Goal: Task Accomplishment & Management: Manage account settings

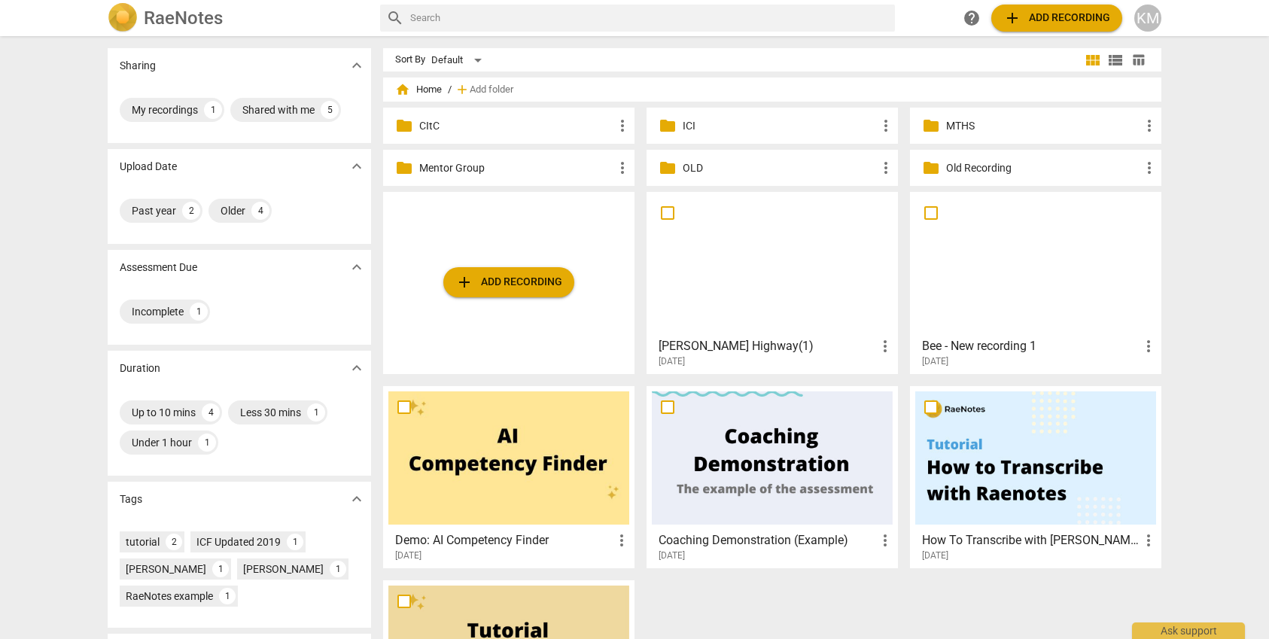
click at [1045, 20] on span "add Add recording" at bounding box center [1056, 18] width 107 height 18
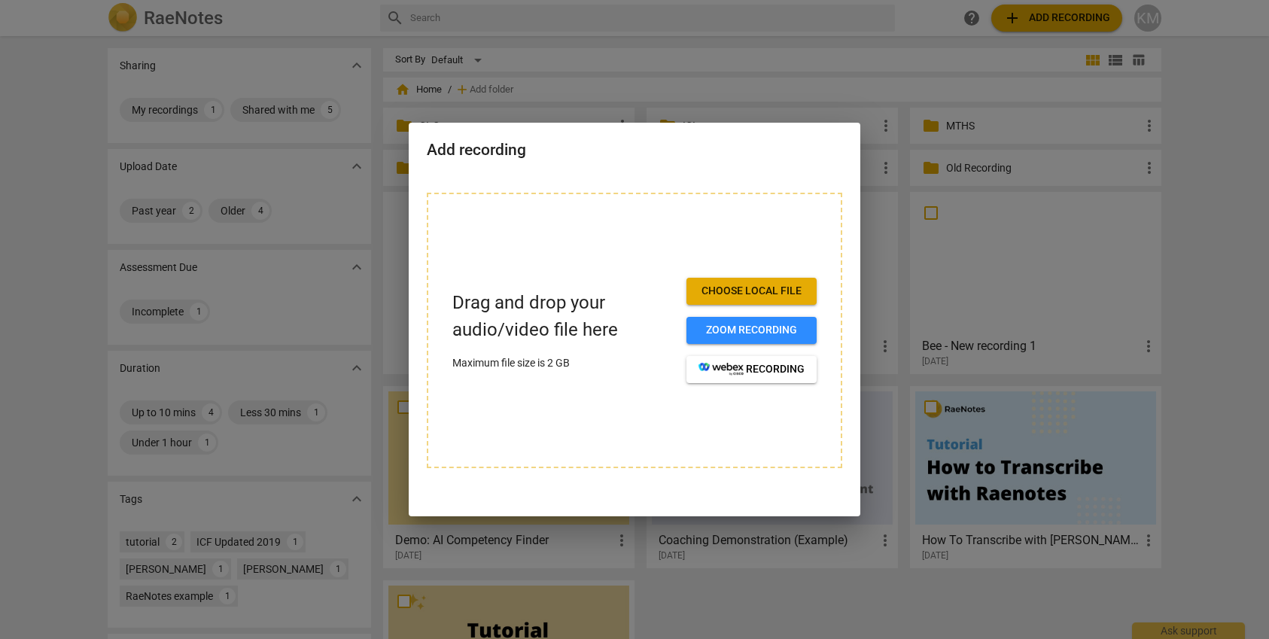
click at [1213, 114] on div at bounding box center [634, 319] width 1269 height 639
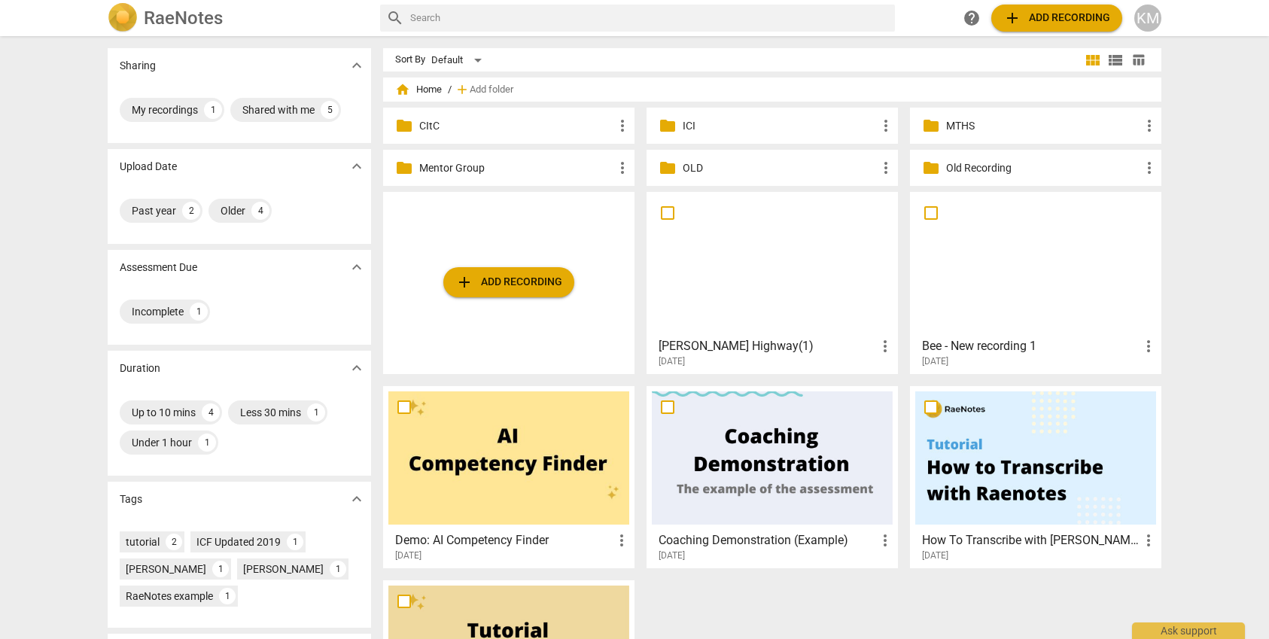
click at [1025, 127] on p "MTHS" at bounding box center [1043, 126] width 194 height 16
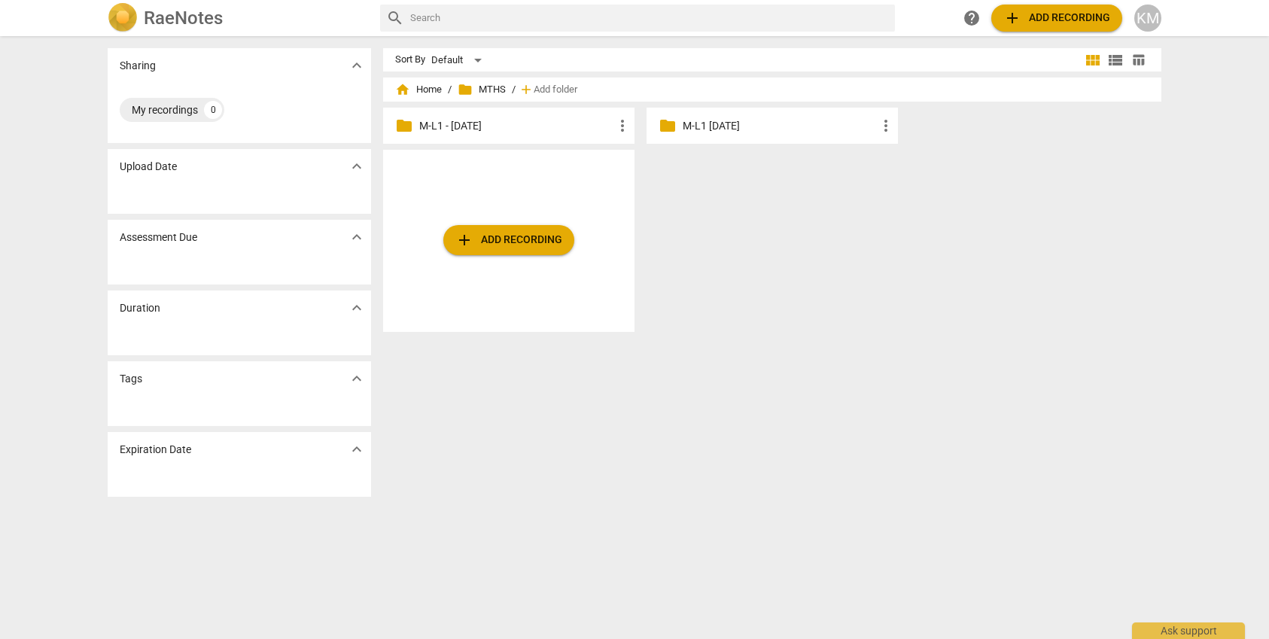
click at [525, 129] on p "M-L1 - [DATE]" at bounding box center [516, 126] width 194 height 16
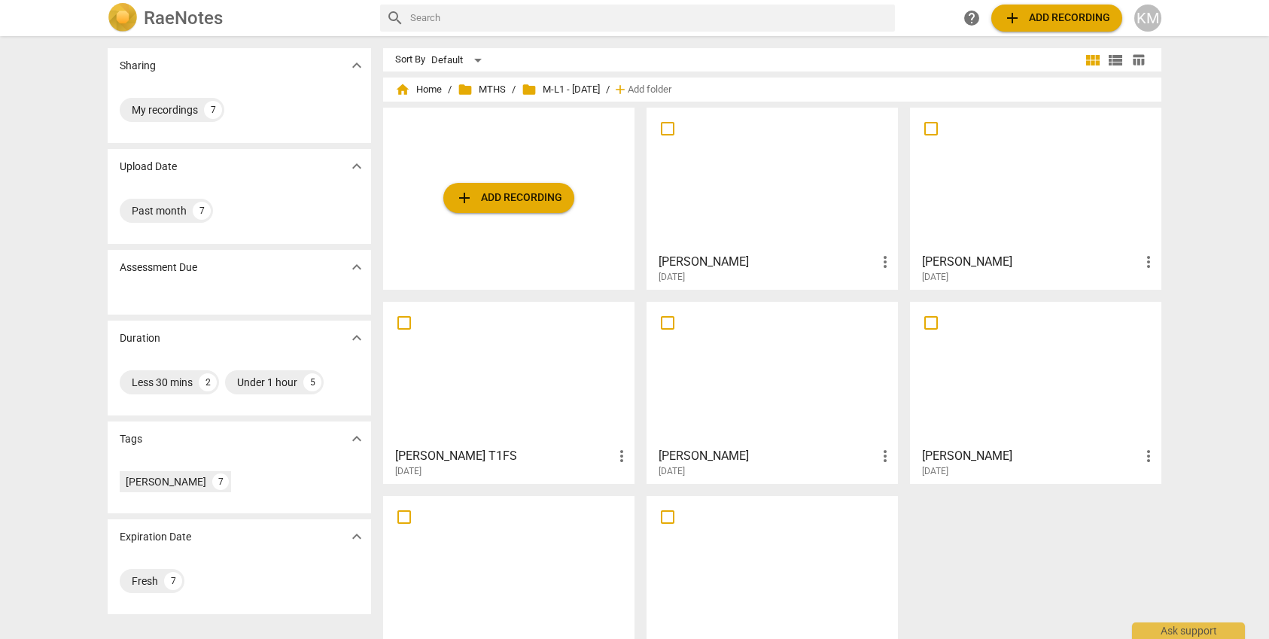
click at [511, 196] on span "add Add recording" at bounding box center [508, 198] width 107 height 18
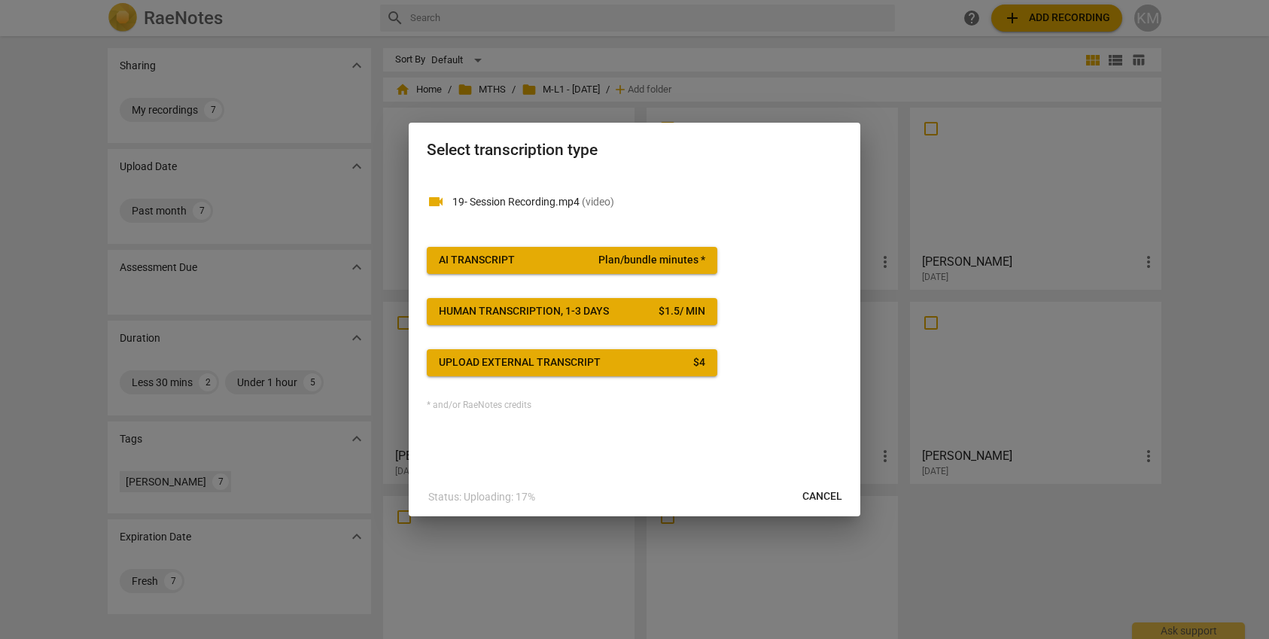
click at [558, 258] on span "AI Transcript Plan/bundle minutes *" at bounding box center [572, 260] width 266 height 15
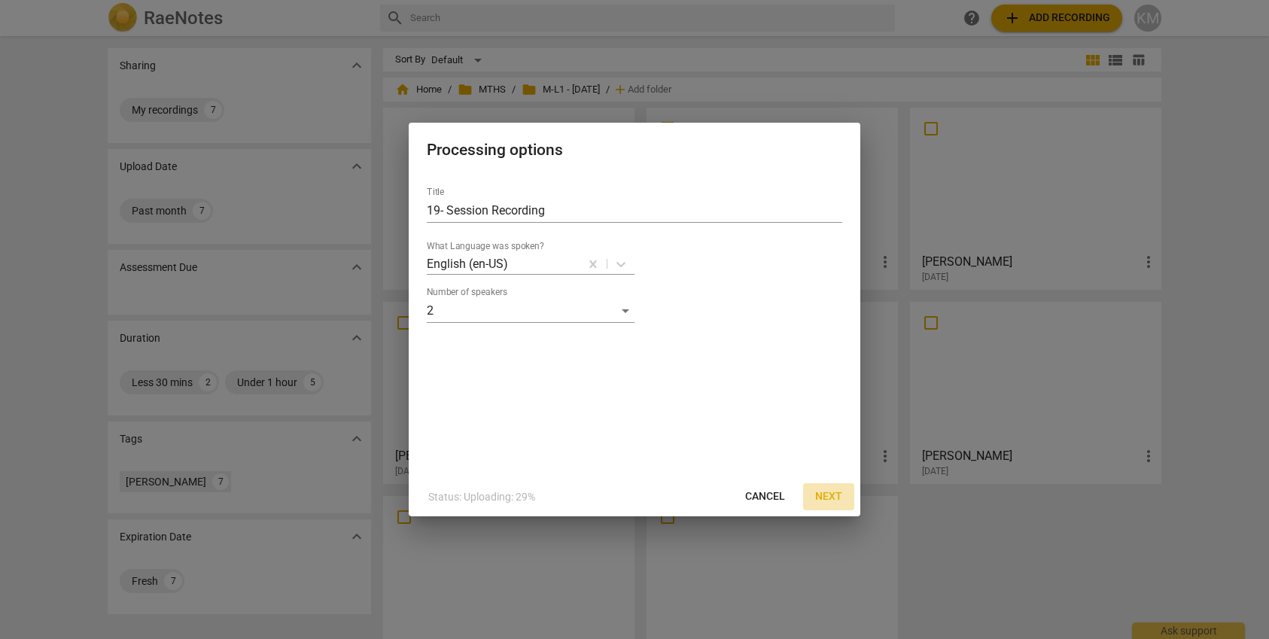
click at [823, 496] on span "Next" at bounding box center [828, 496] width 27 height 15
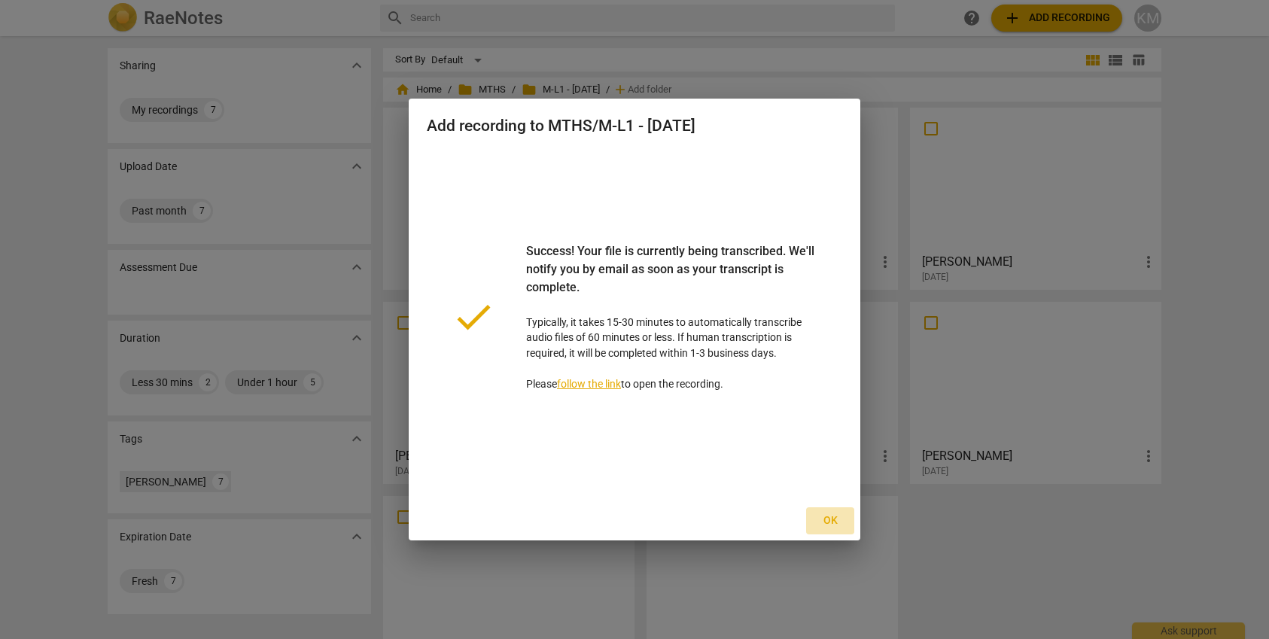
click at [832, 520] on span "Ok" at bounding box center [830, 520] width 24 height 15
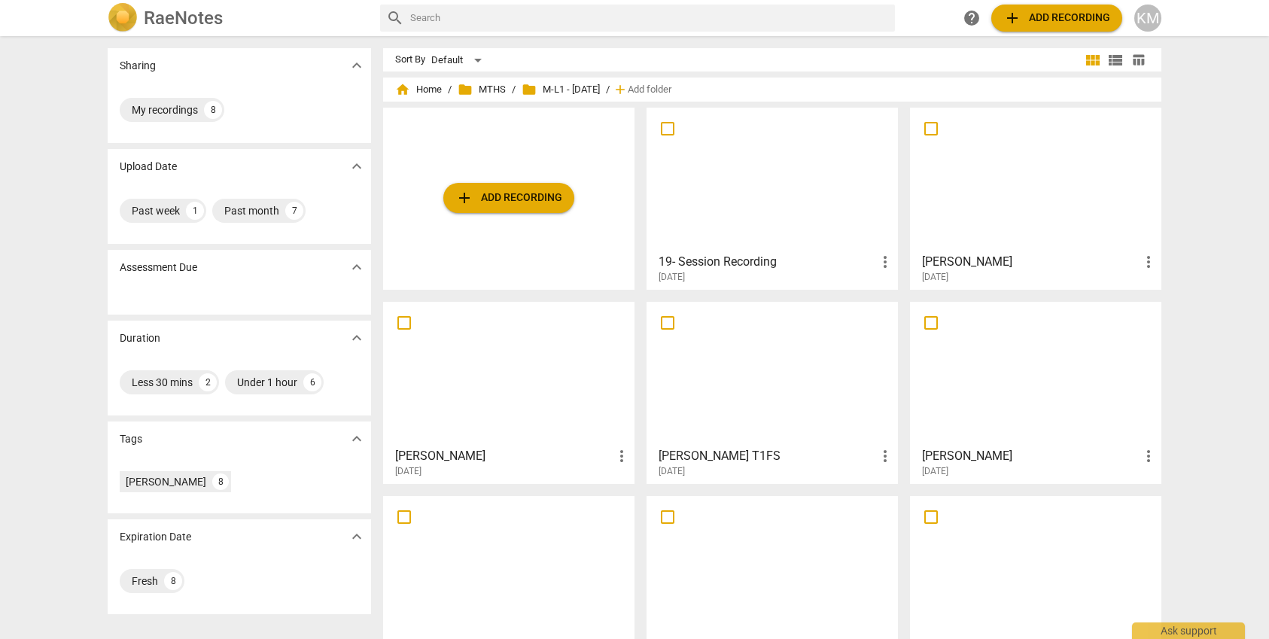
click at [887, 262] on span "more_vert" at bounding box center [885, 262] width 18 height 18
click at [809, 261] on div at bounding box center [634, 319] width 1269 height 639
click at [753, 260] on h3 "19- Session Recording" at bounding box center [767, 262] width 217 height 18
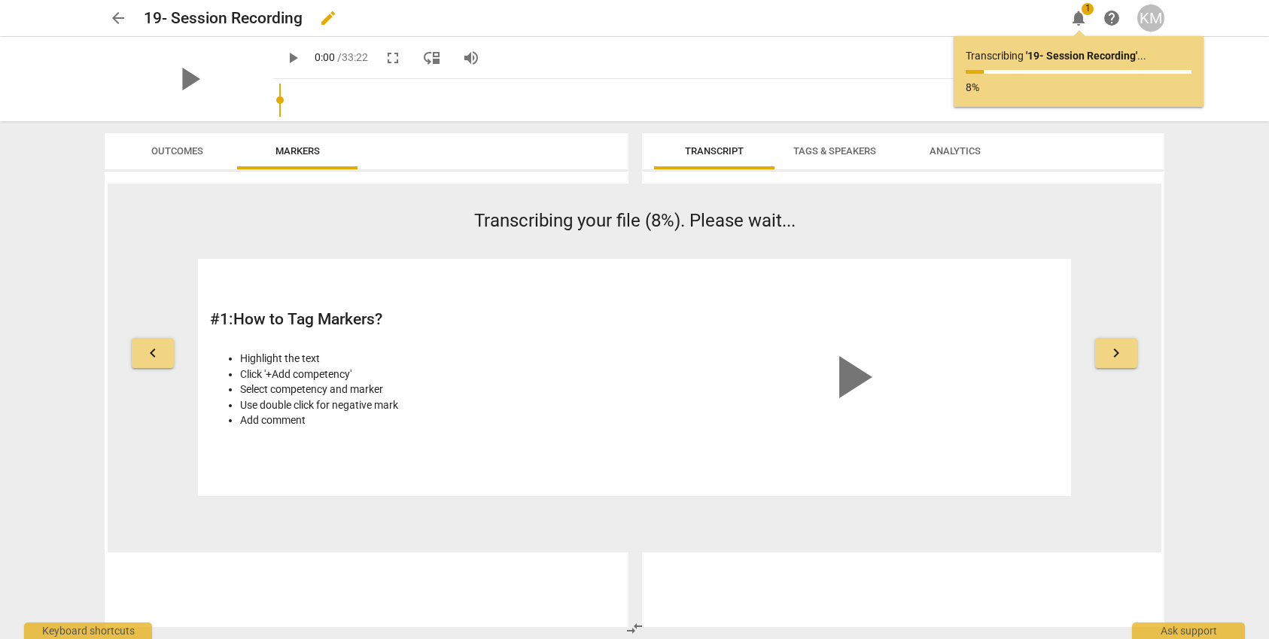
click at [224, 16] on h2 "19- Session Recording" at bounding box center [223, 18] width 159 height 19
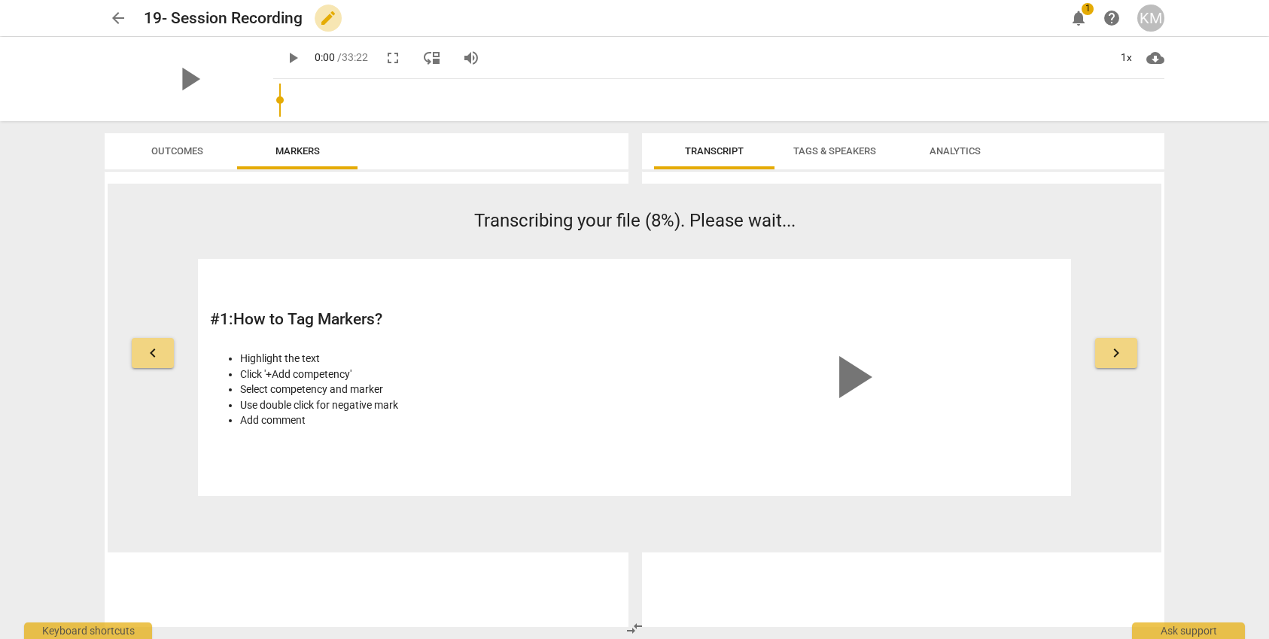
click at [326, 20] on span "edit" at bounding box center [328, 18] width 18 height 18
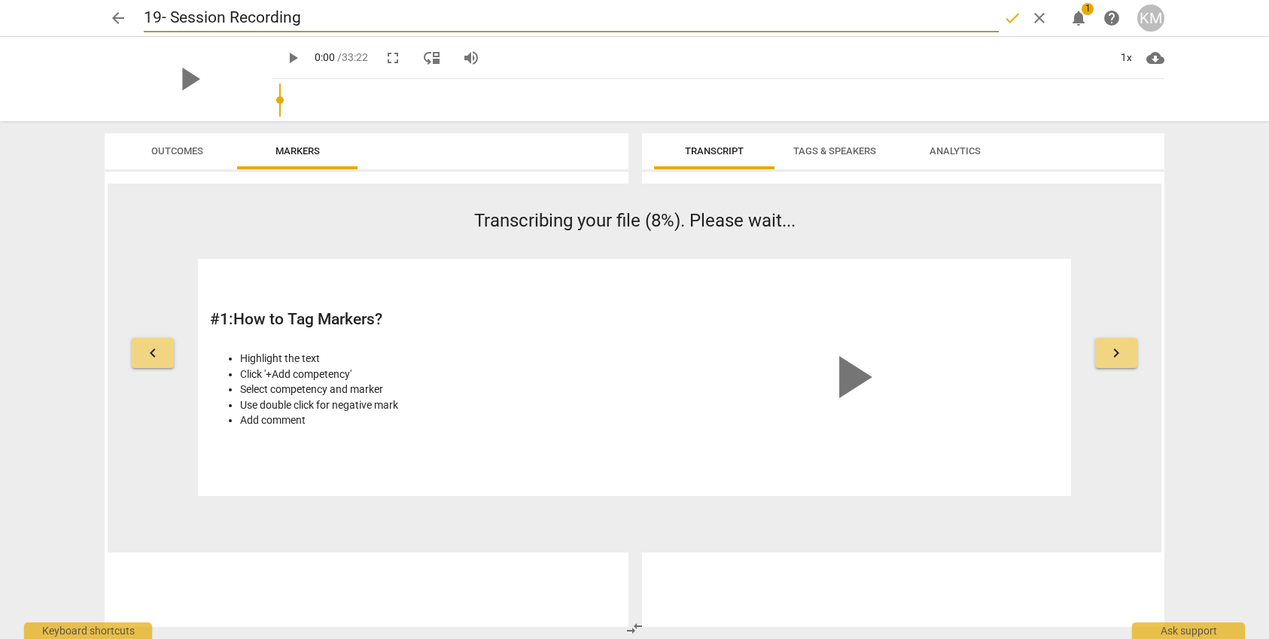
drag, startPoint x: 308, startPoint y: 20, endPoint x: 144, endPoint y: 18, distance: 163.3
click at [144, 18] on input "19- Session Recording" at bounding box center [571, 18] width 855 height 29
type input "[PERSON_NAME]"
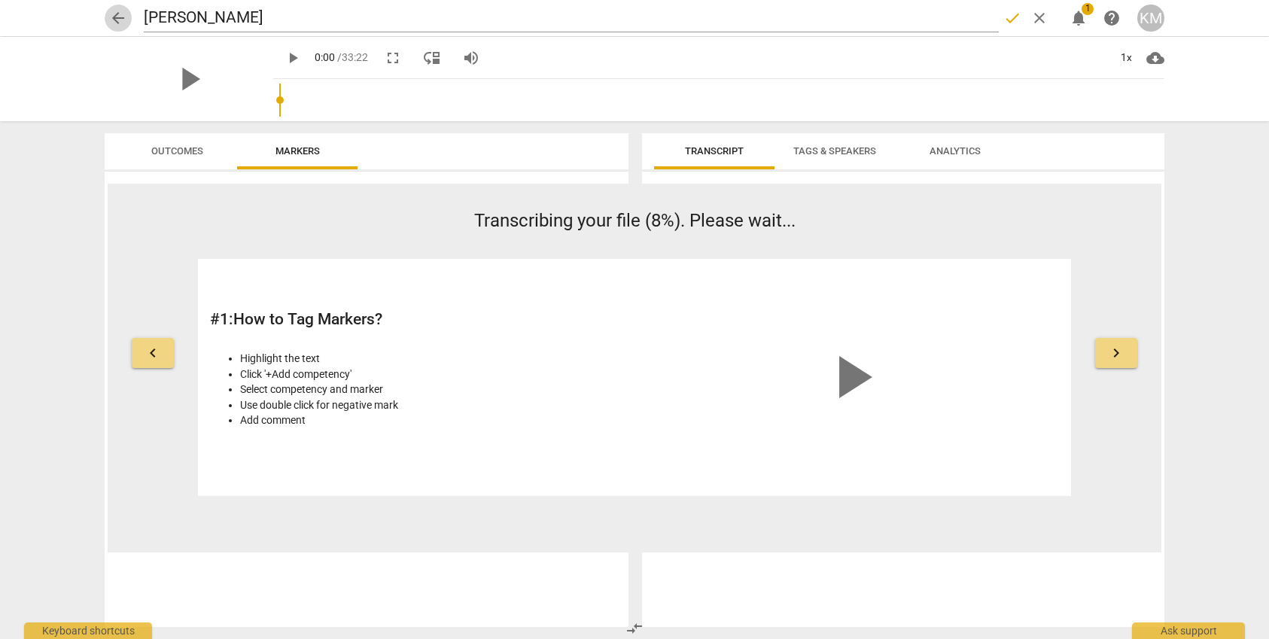
click at [118, 21] on span "arrow_back" at bounding box center [118, 18] width 18 height 18
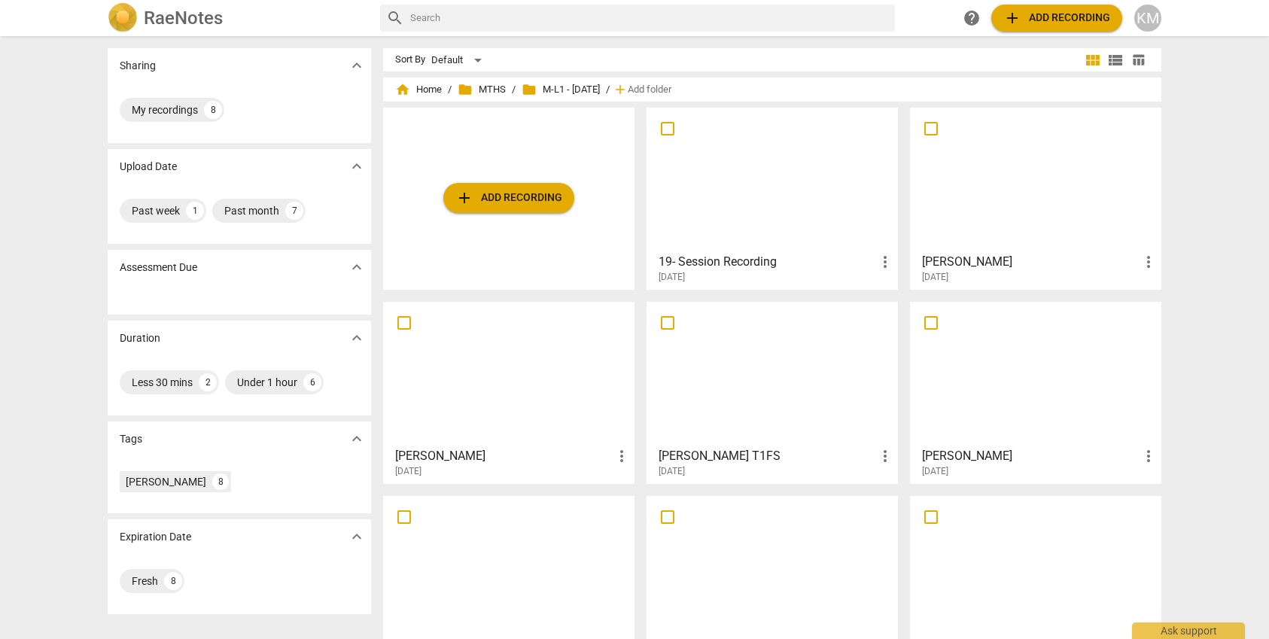
click at [742, 259] on h3 "19- Session Recording" at bounding box center [767, 262] width 217 height 18
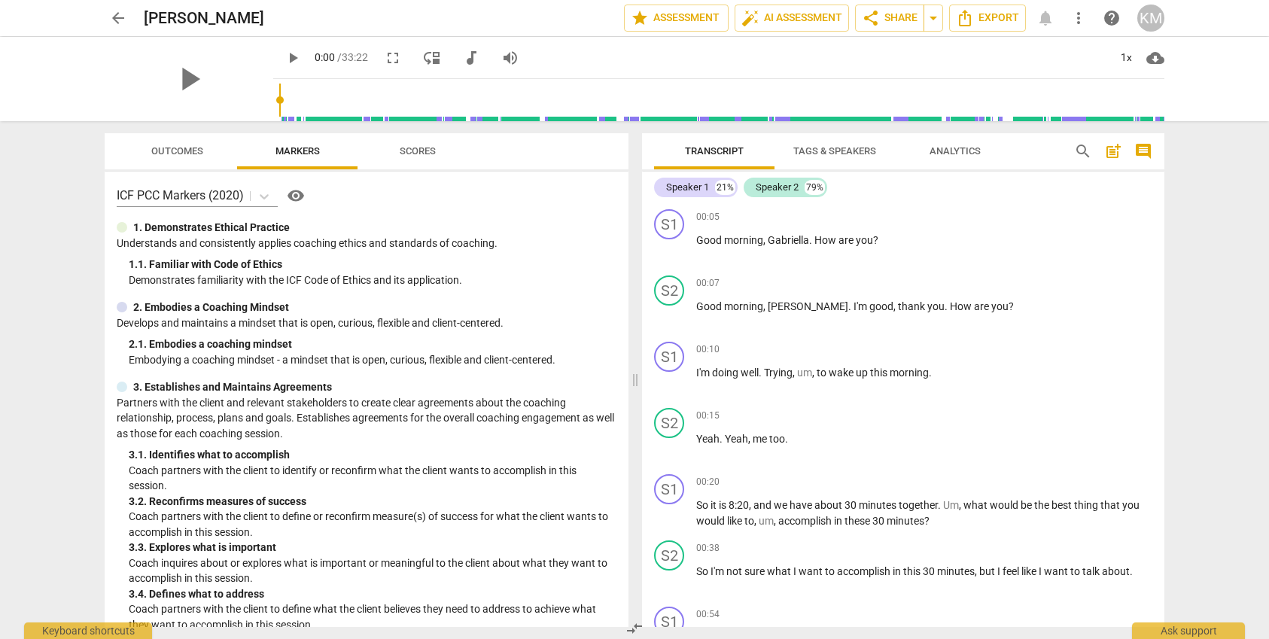
click at [120, 20] on span "arrow_back" at bounding box center [118, 18] width 18 height 18
